Goal: Transaction & Acquisition: Subscribe to service/newsletter

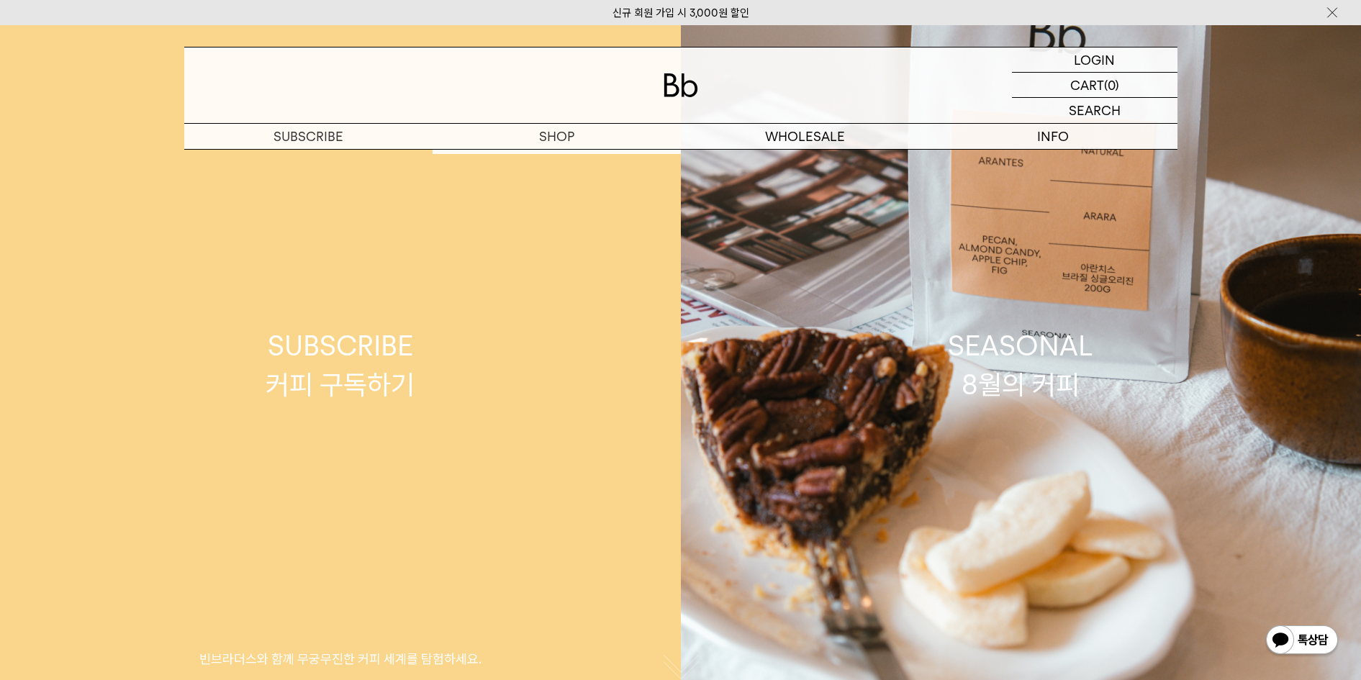
click at [551, 166] on link "SUBSCRIBE 커피 구독하기 빈브라더스와 함께 무궁무진한 커피 세계를 탐험하세요." at bounding box center [340, 365] width 681 height 680
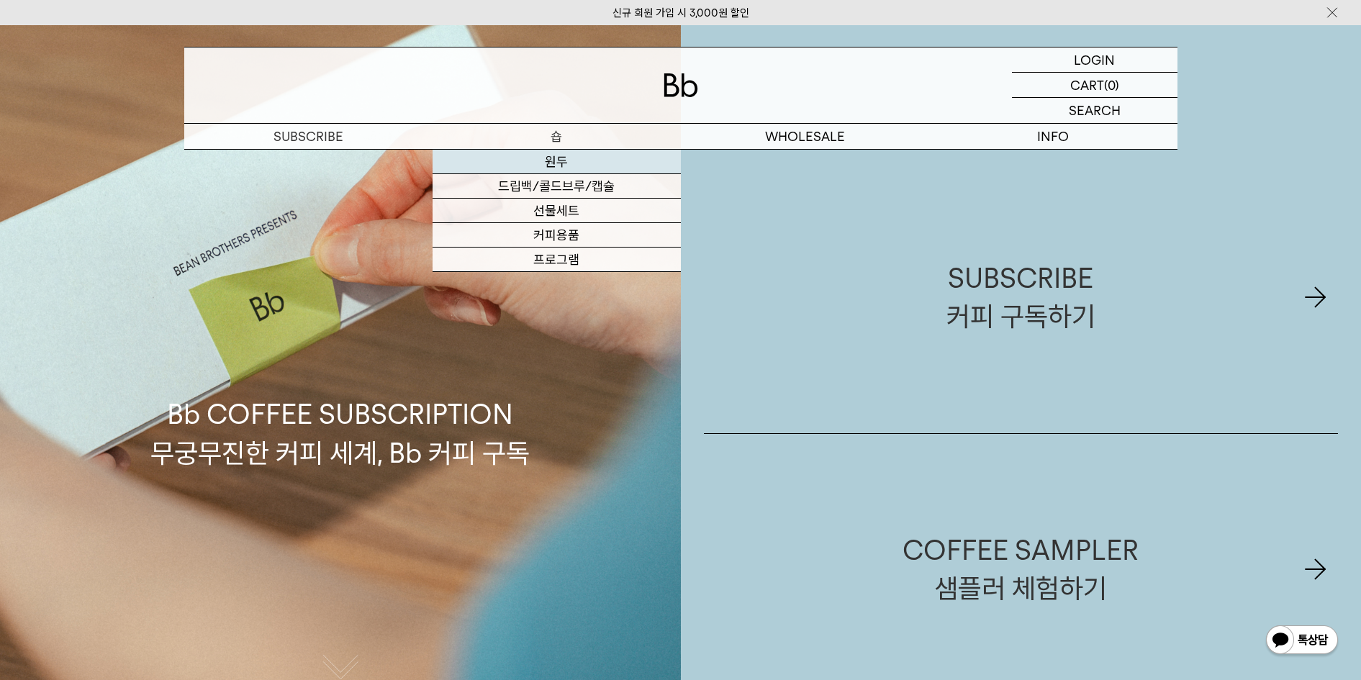
click at [546, 157] on link "원두" at bounding box center [557, 162] width 248 height 24
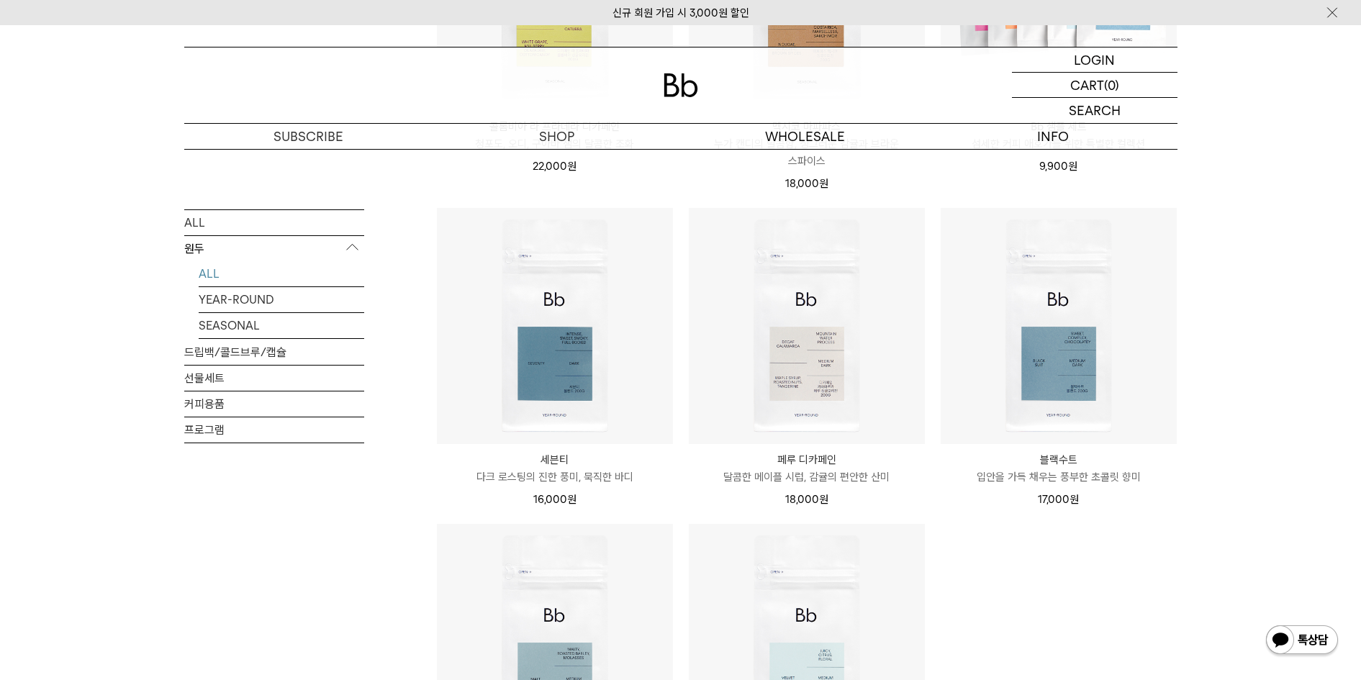
scroll to position [900, 0]
